Goal: Transaction & Acquisition: Book appointment/travel/reservation

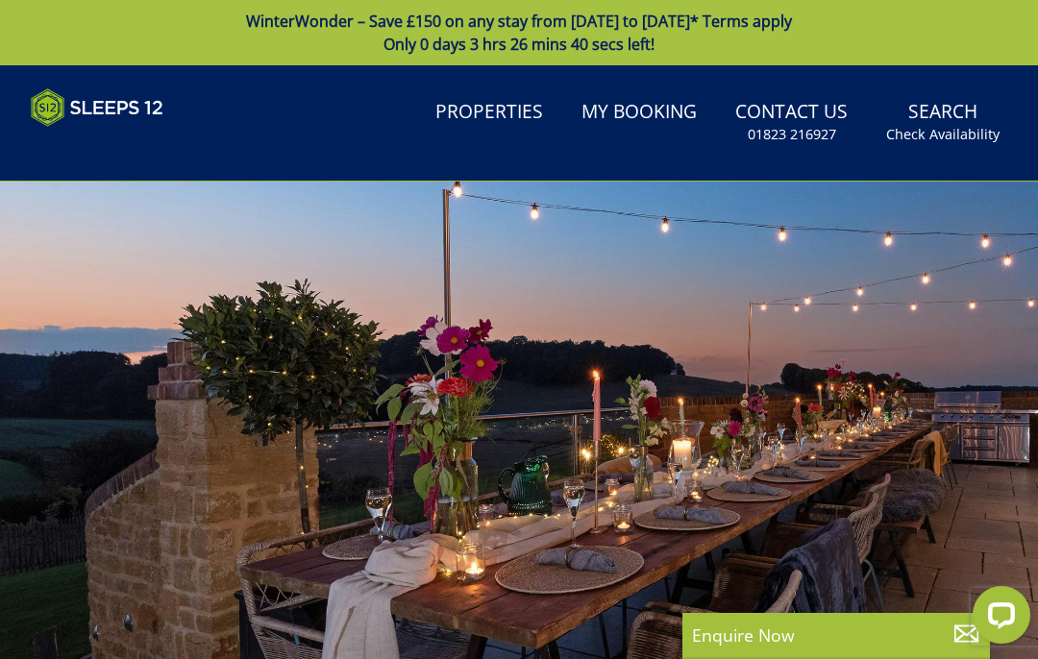
click at [941, 118] on link "Search Check Availability" at bounding box center [942, 122] width 129 height 62
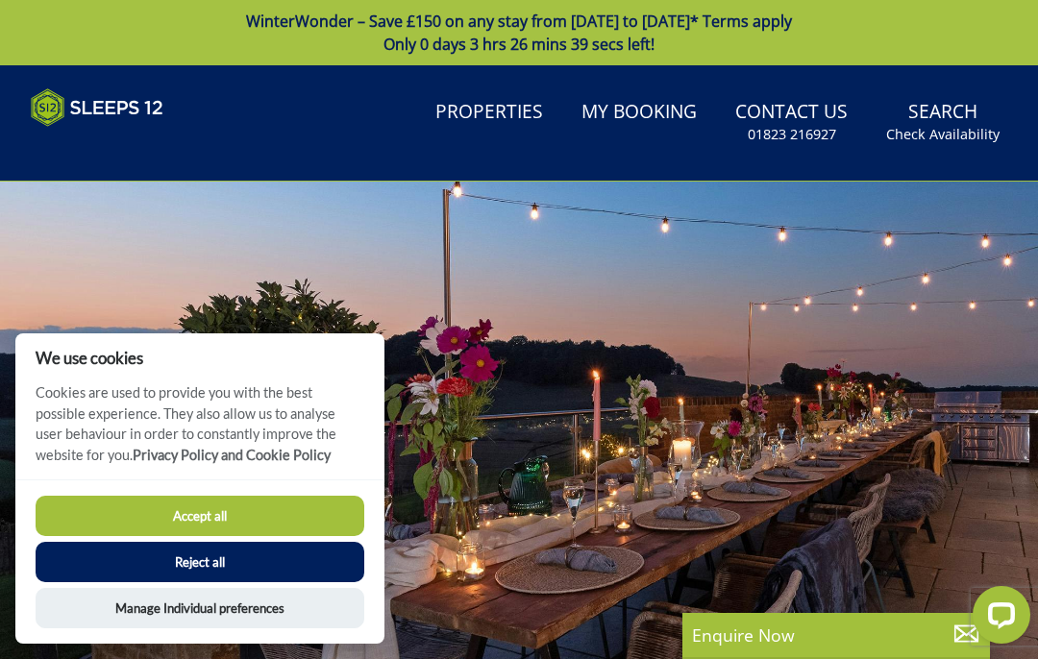
click at [101, 519] on button "Accept all" at bounding box center [200, 516] width 329 height 40
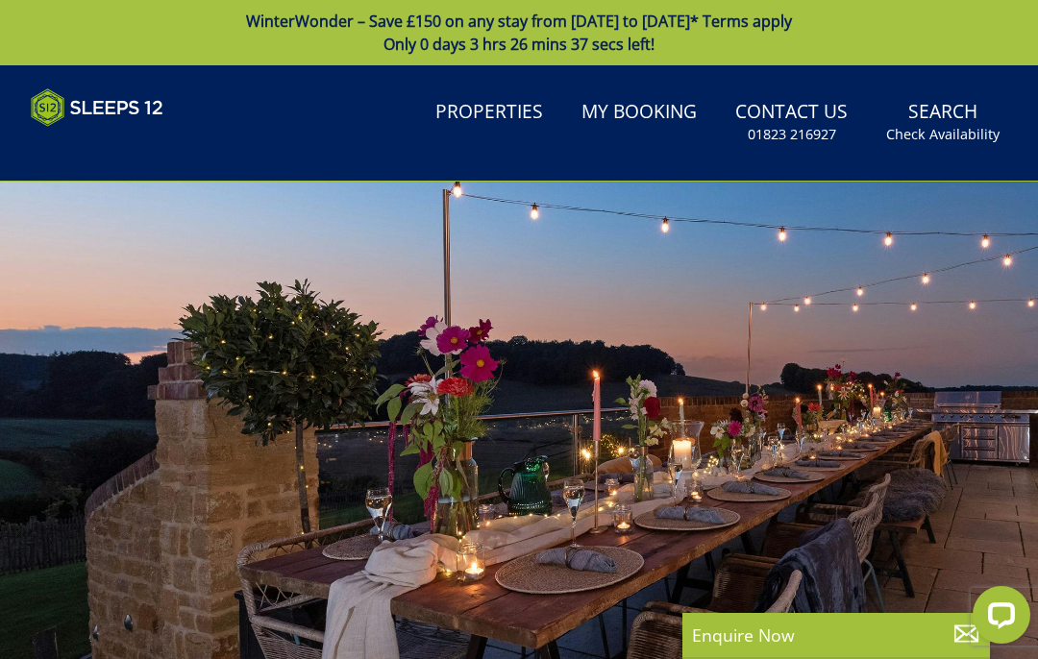
click at [940, 127] on small "Check Availability" at bounding box center [942, 134] width 113 height 19
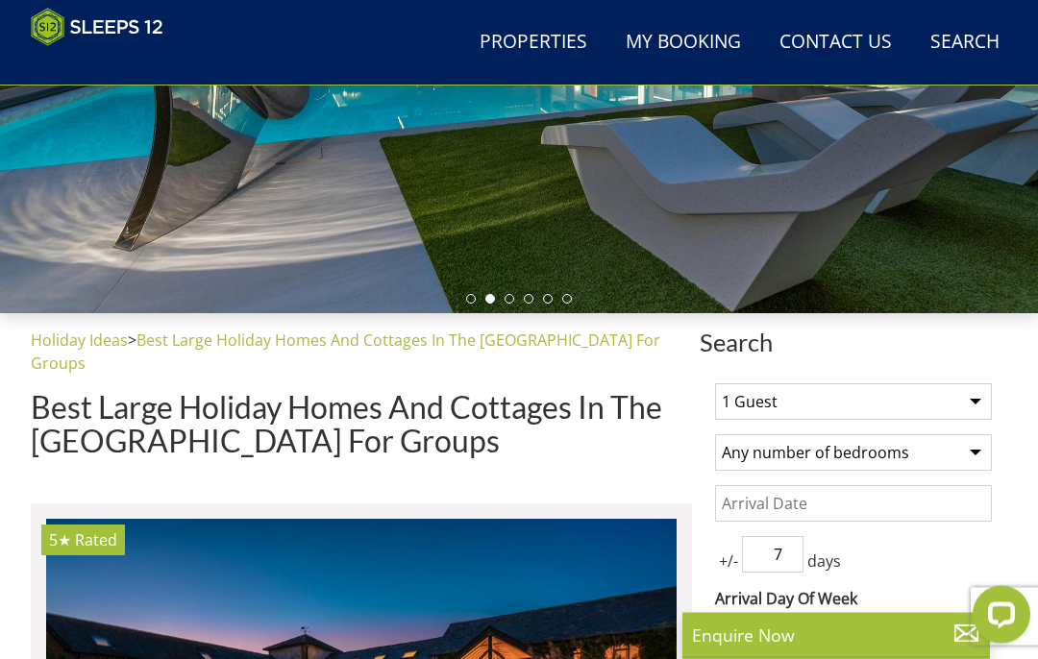
scroll to position [419, 0]
click at [772, 417] on select "1 Guest 2 Guests 3 Guests 4 Guests 5 Guests 6 Guests 7 Guests 8 Guests 9 Guests…" at bounding box center [853, 401] width 277 height 37
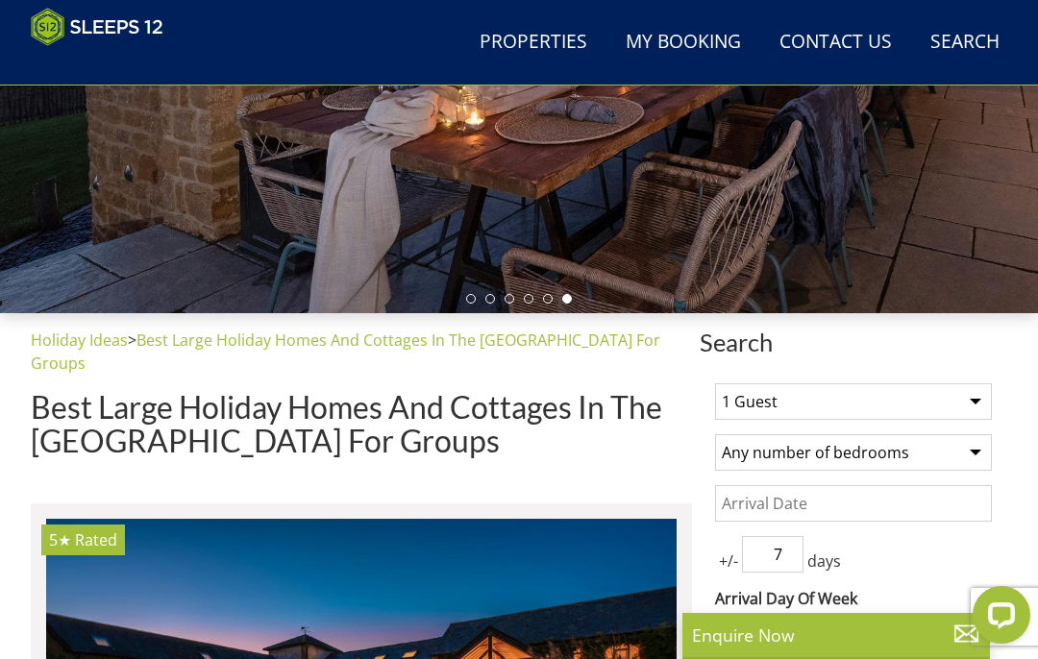
select select "15"
click at [758, 447] on select "Any number of bedrooms 4 Bedrooms 5 Bedrooms 6 Bedrooms 7 Bedrooms 8 Bedrooms 9…" at bounding box center [853, 452] width 277 height 37
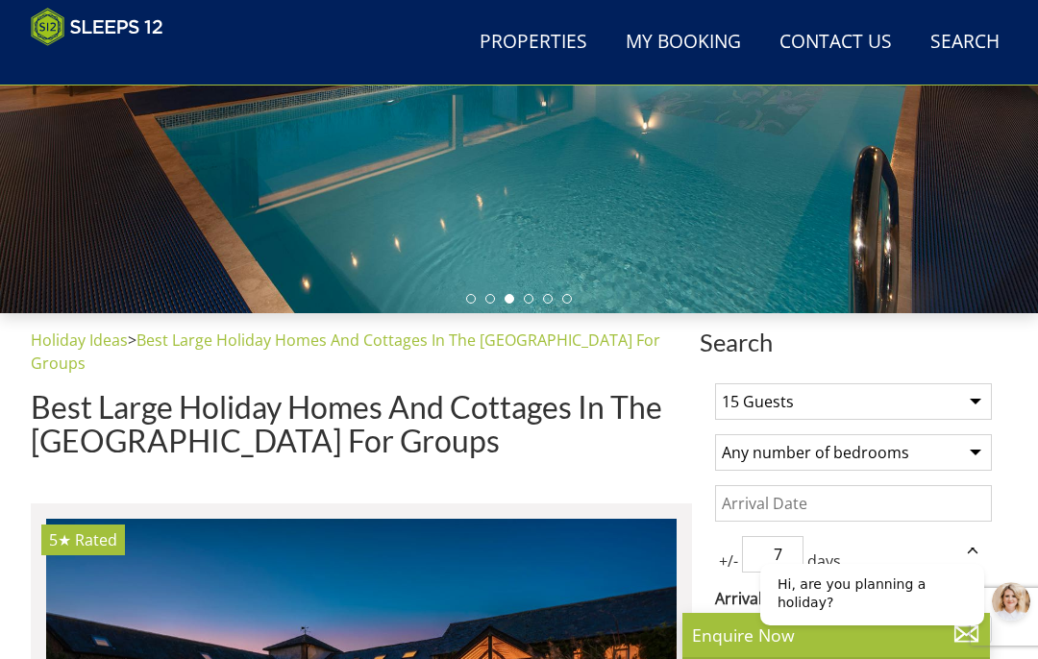
select select "6"
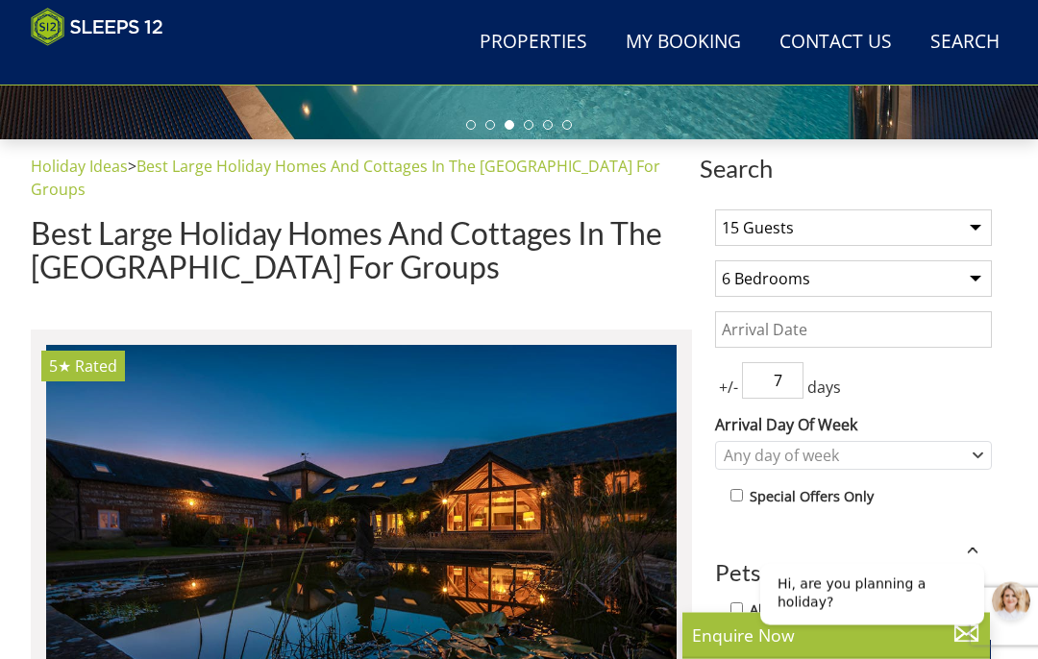
scroll to position [620, 0]
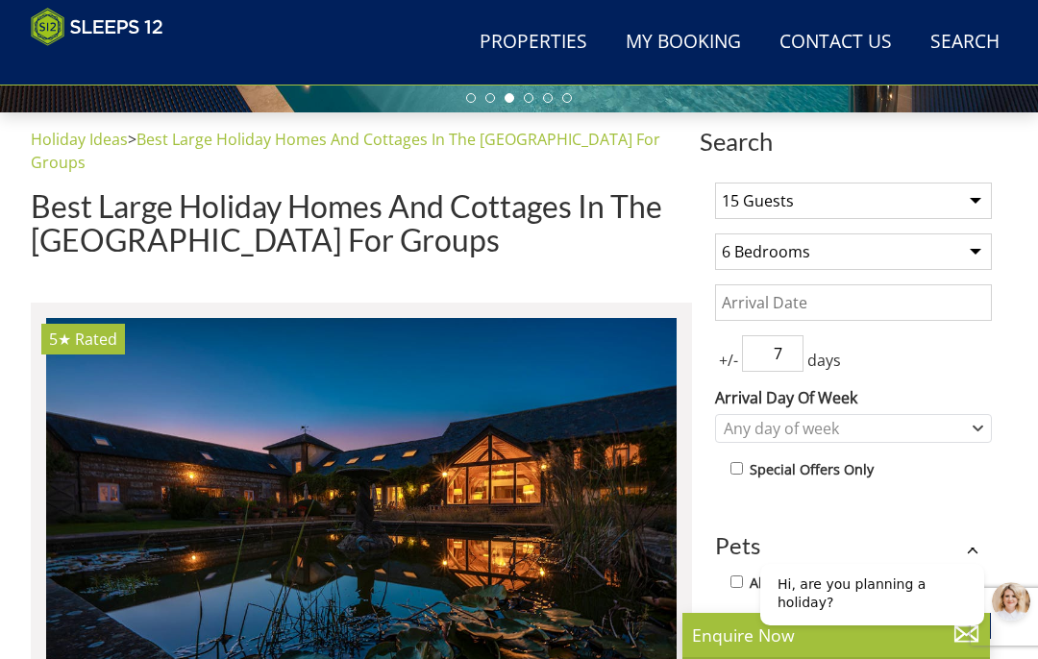
click at [749, 306] on input "Date" at bounding box center [853, 302] width 277 height 37
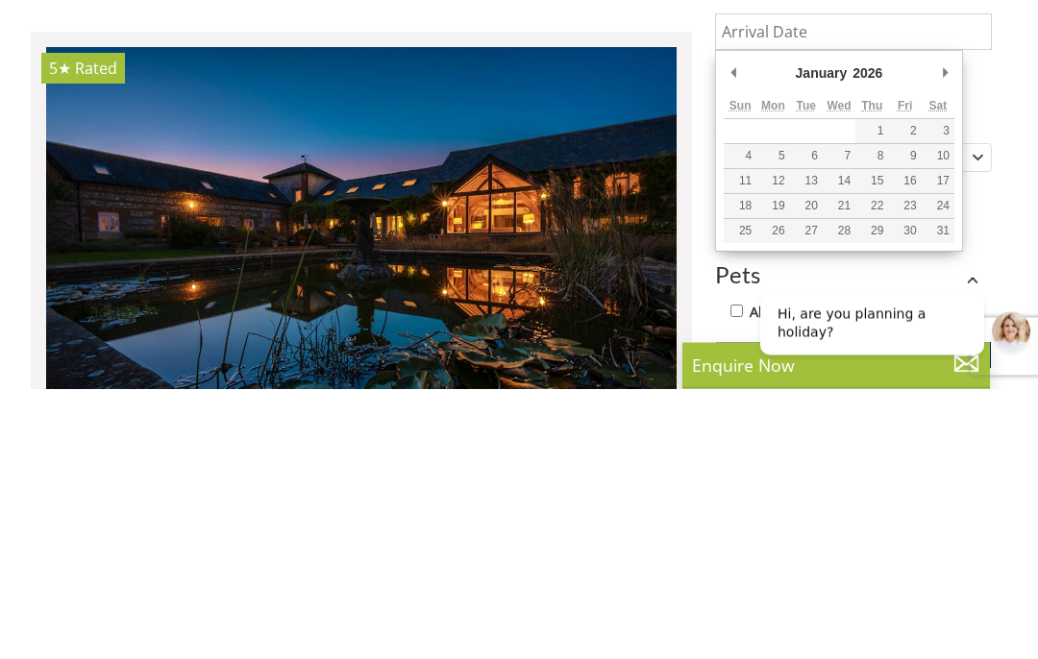
type input "[DATE]"
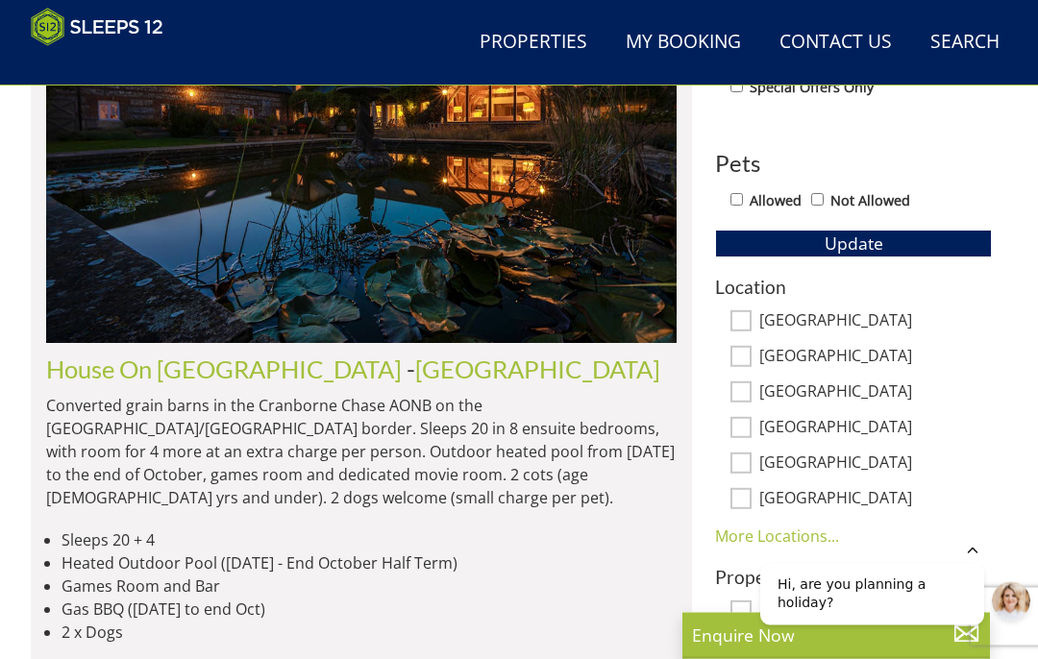
scroll to position [1003, 0]
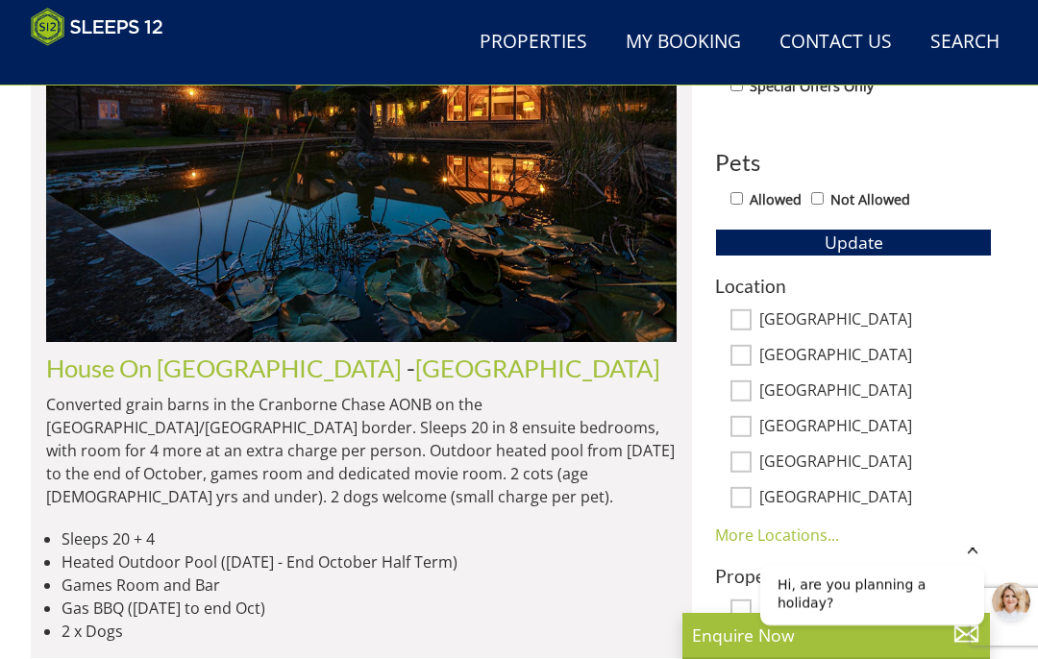
click at [798, 236] on button "Update" at bounding box center [853, 242] width 277 height 27
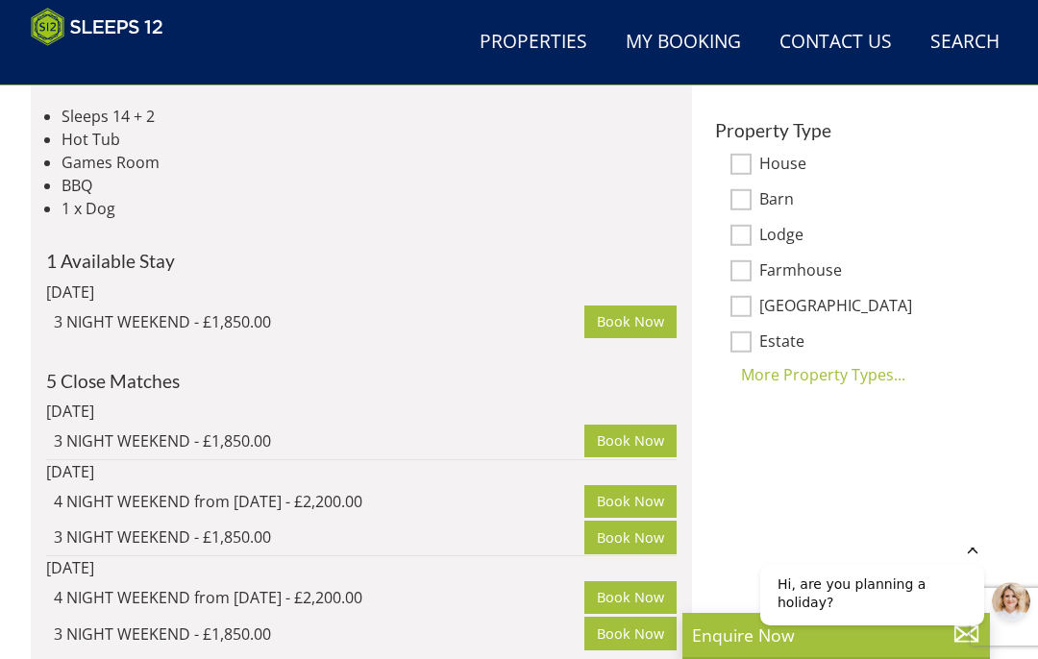
scroll to position [1429, 0]
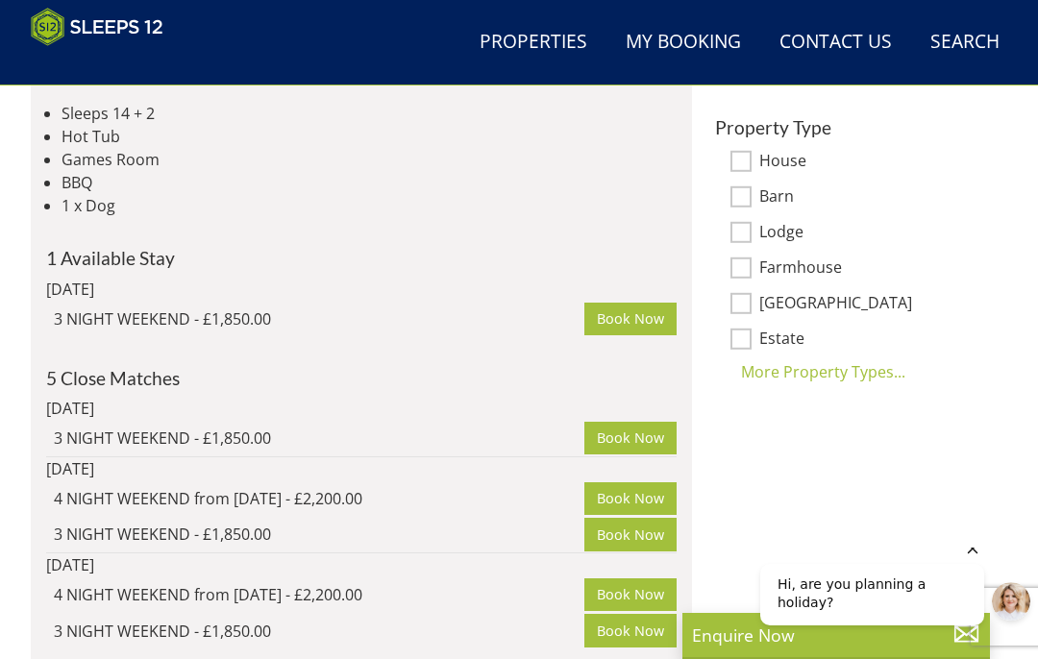
click at [799, 364] on div "More Property Types..." at bounding box center [853, 371] width 277 height 23
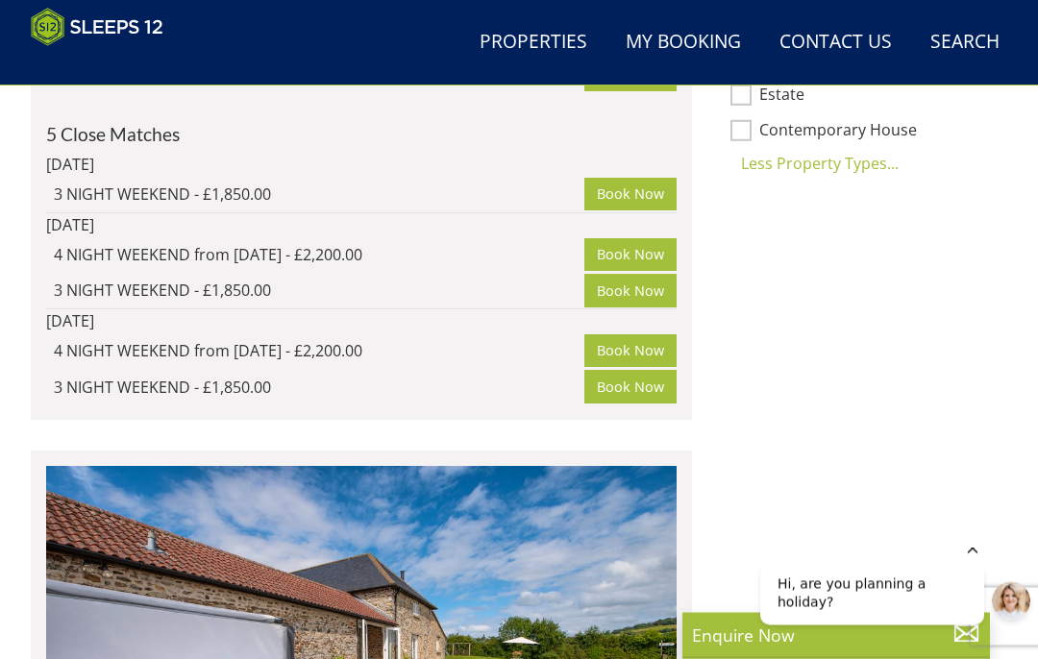
scroll to position [1674, 0]
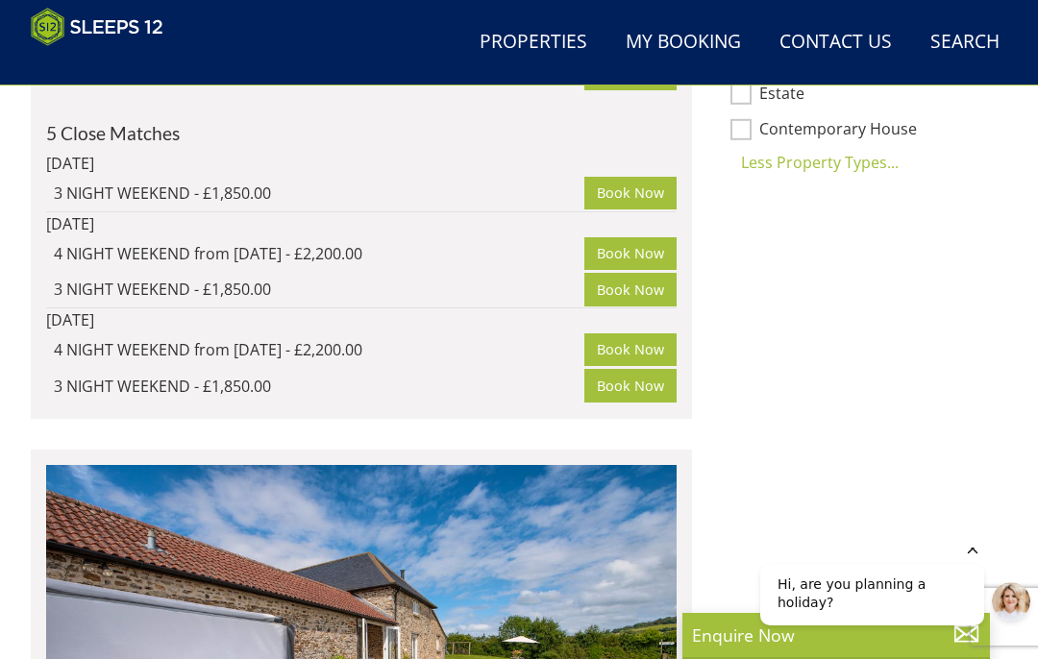
click at [969, 557] on icon "Hide greeting" at bounding box center [972, 548] width 23 height 23
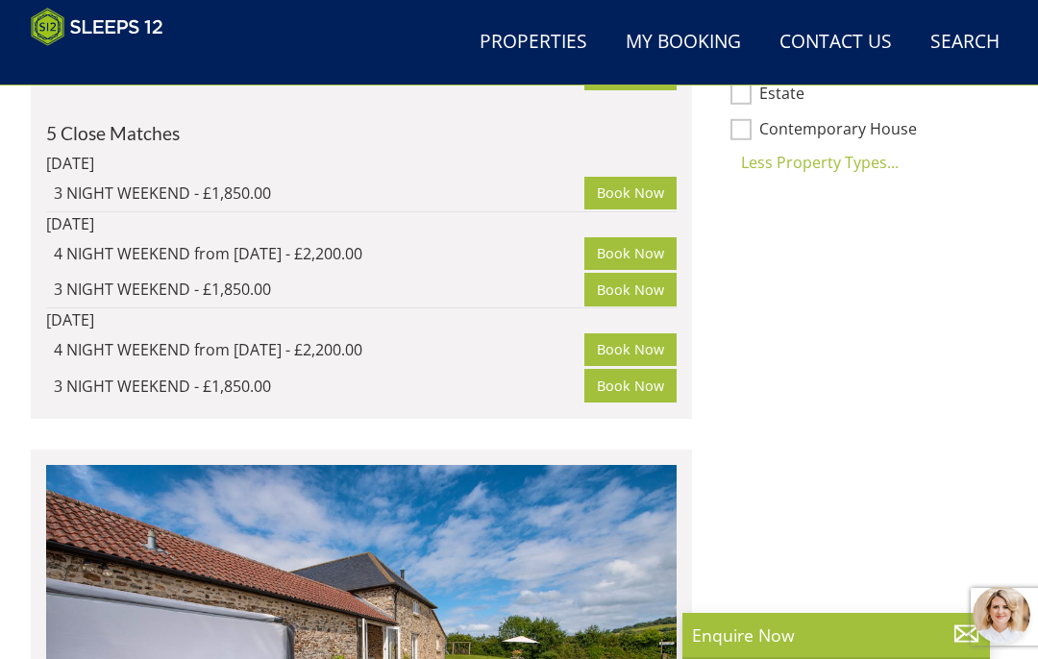
click at [70, 607] on img at bounding box center [361, 668] width 630 height 407
click at [69, 607] on img at bounding box center [361, 668] width 630 height 407
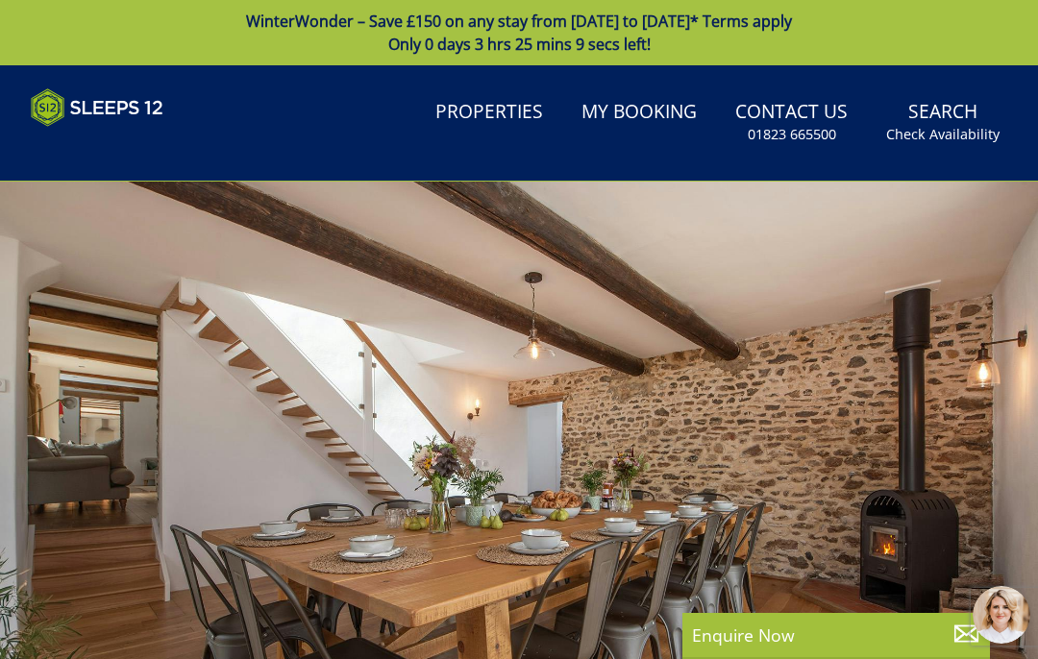
select select "15"
select select "6"
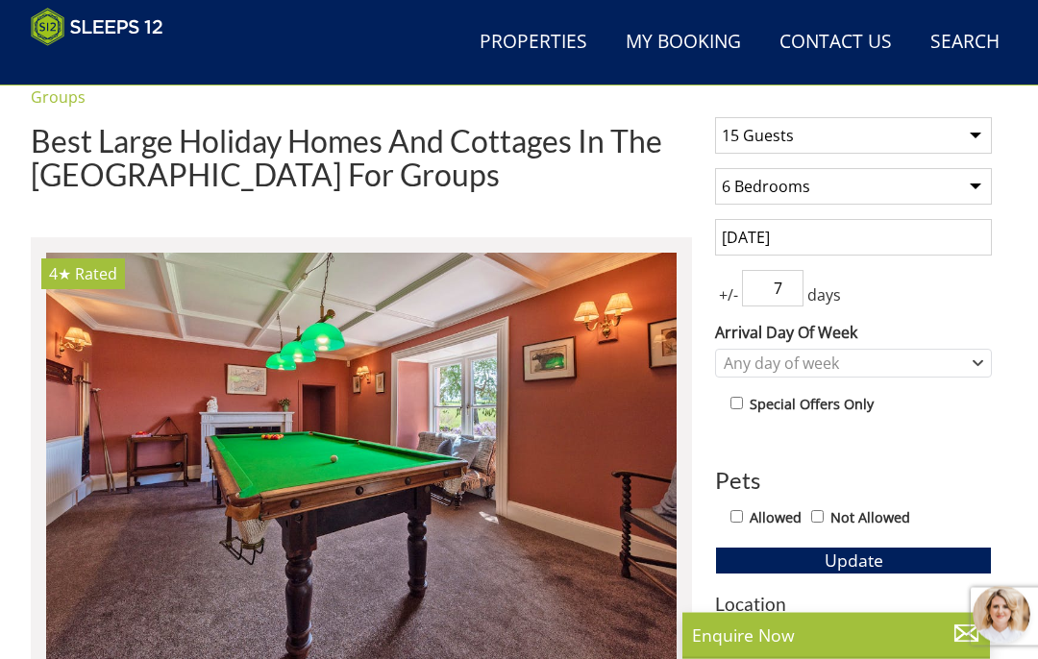
scroll to position [685, 0]
click at [768, 291] on input "7" at bounding box center [772, 288] width 61 height 37
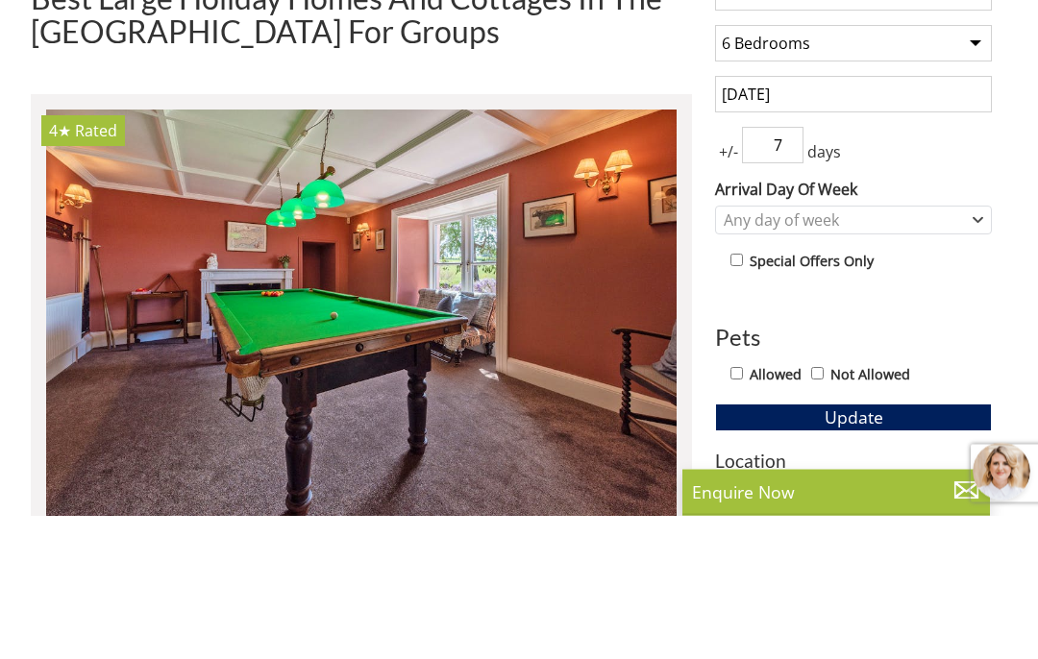
click at [729, 284] on span "+/-" at bounding box center [728, 295] width 27 height 23
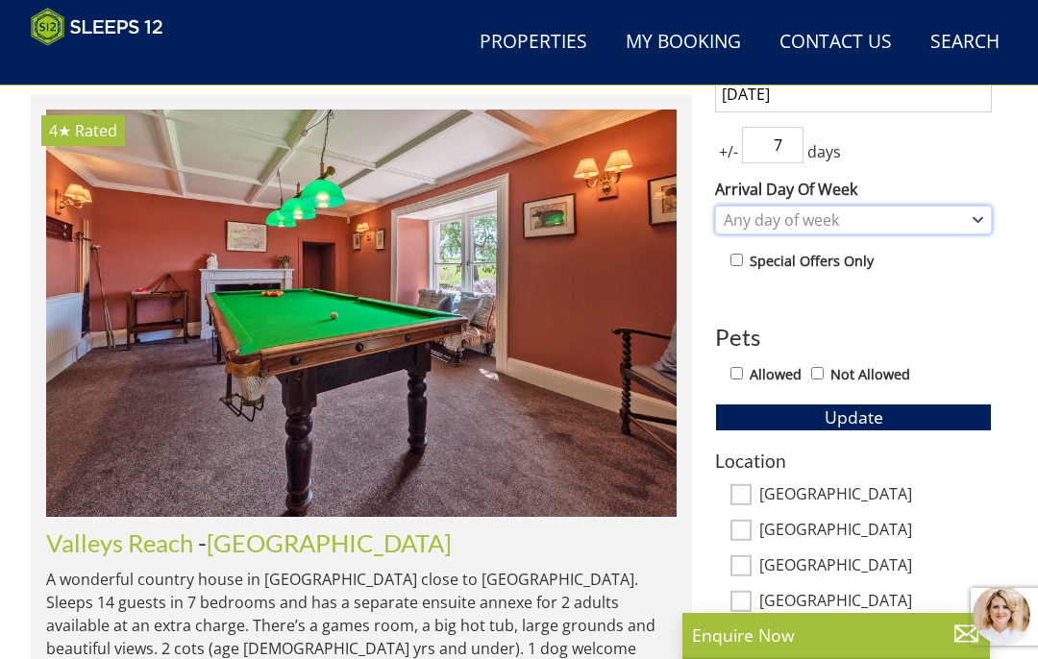
click at [759, 226] on div "Any day of week" at bounding box center [843, 219] width 249 height 21
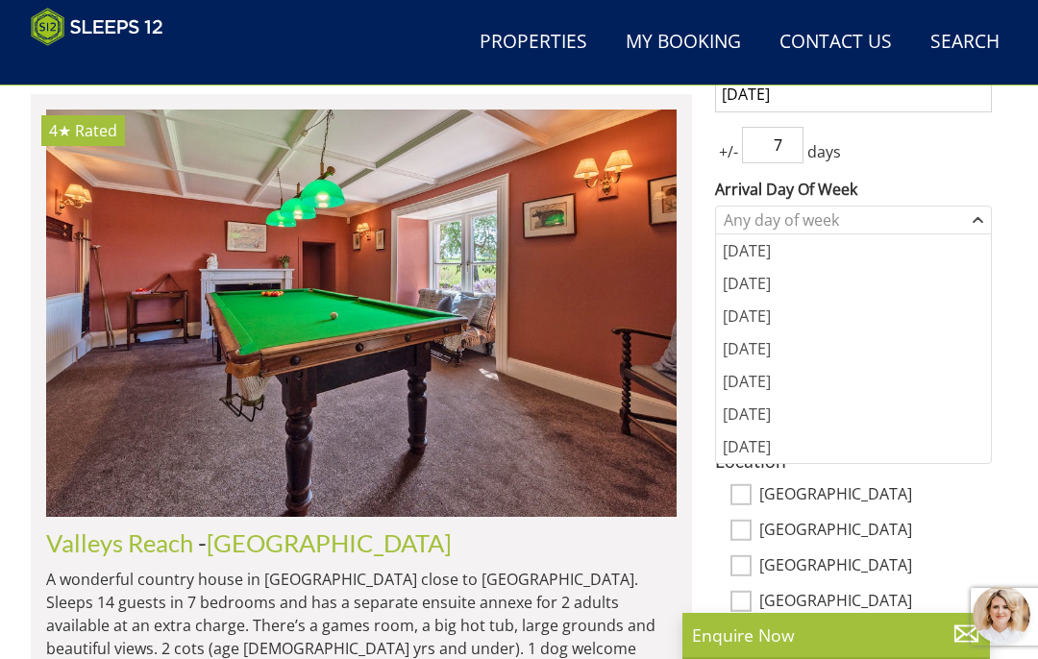
click at [744, 383] on div "[DATE]" at bounding box center [853, 381] width 275 height 33
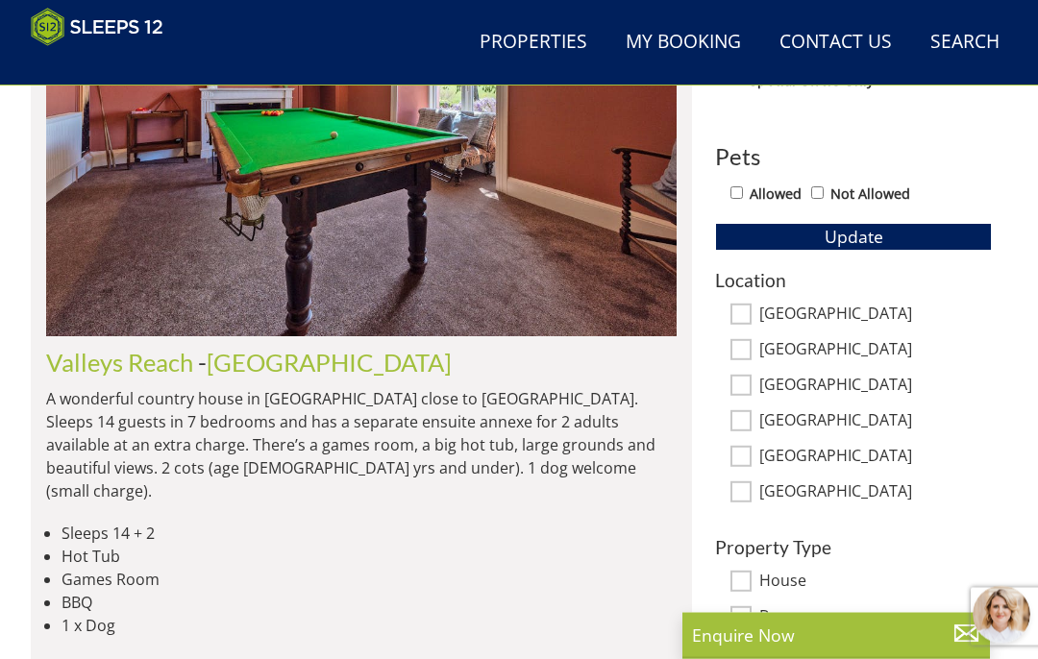
scroll to position [1019, 0]
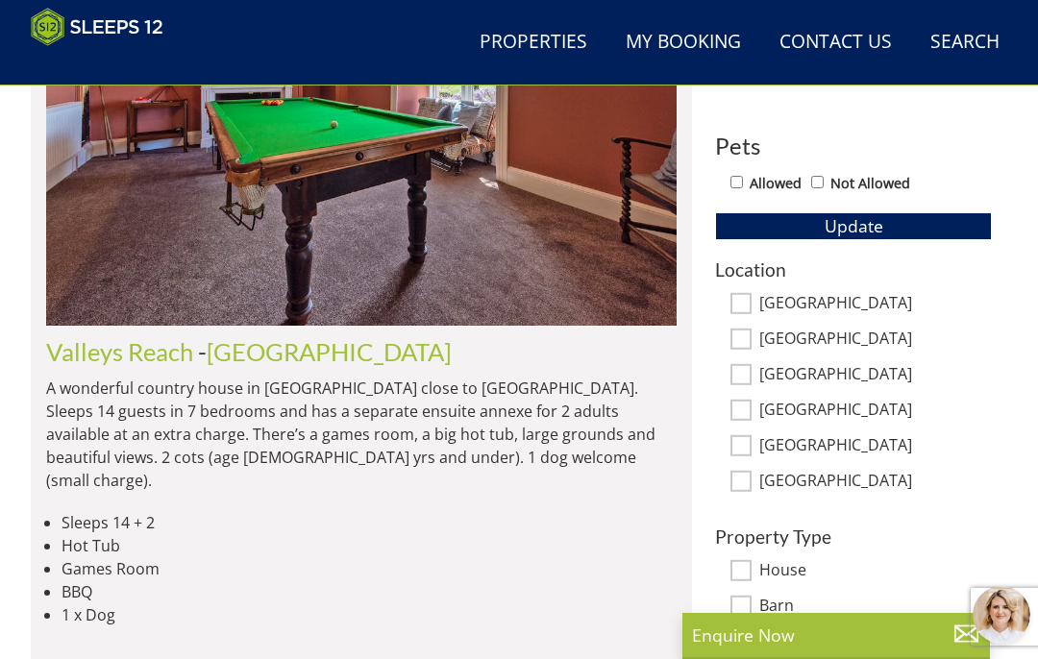
click at [747, 295] on input "[GEOGRAPHIC_DATA]" at bounding box center [740, 303] width 21 height 21
checkbox input "true"
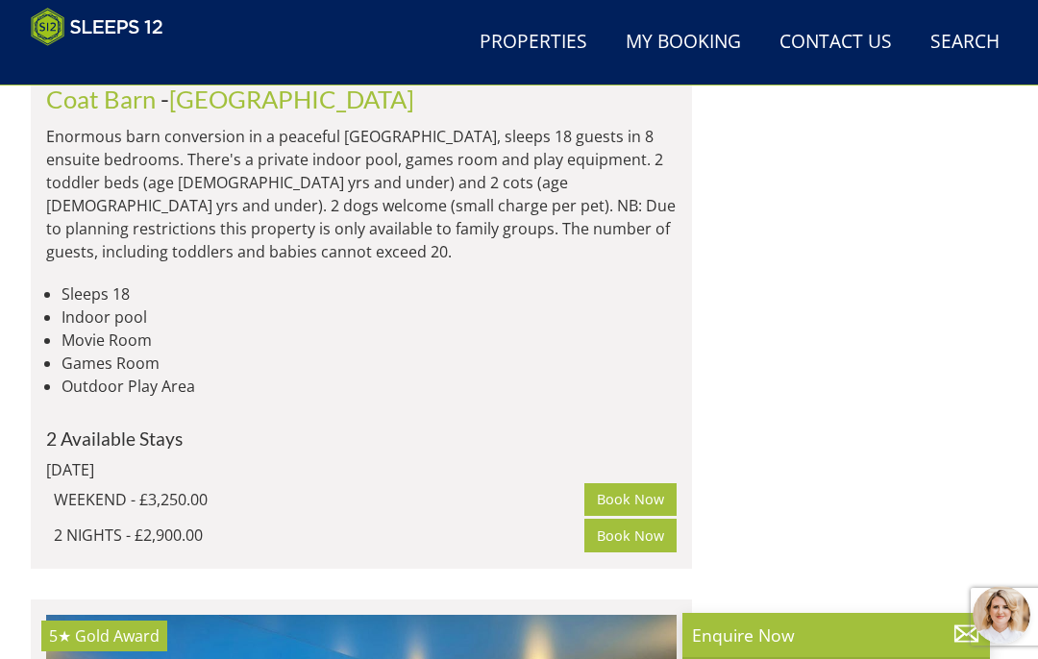
scroll to position [4378, 0]
